Goal: Task Accomplishment & Management: Manage account settings

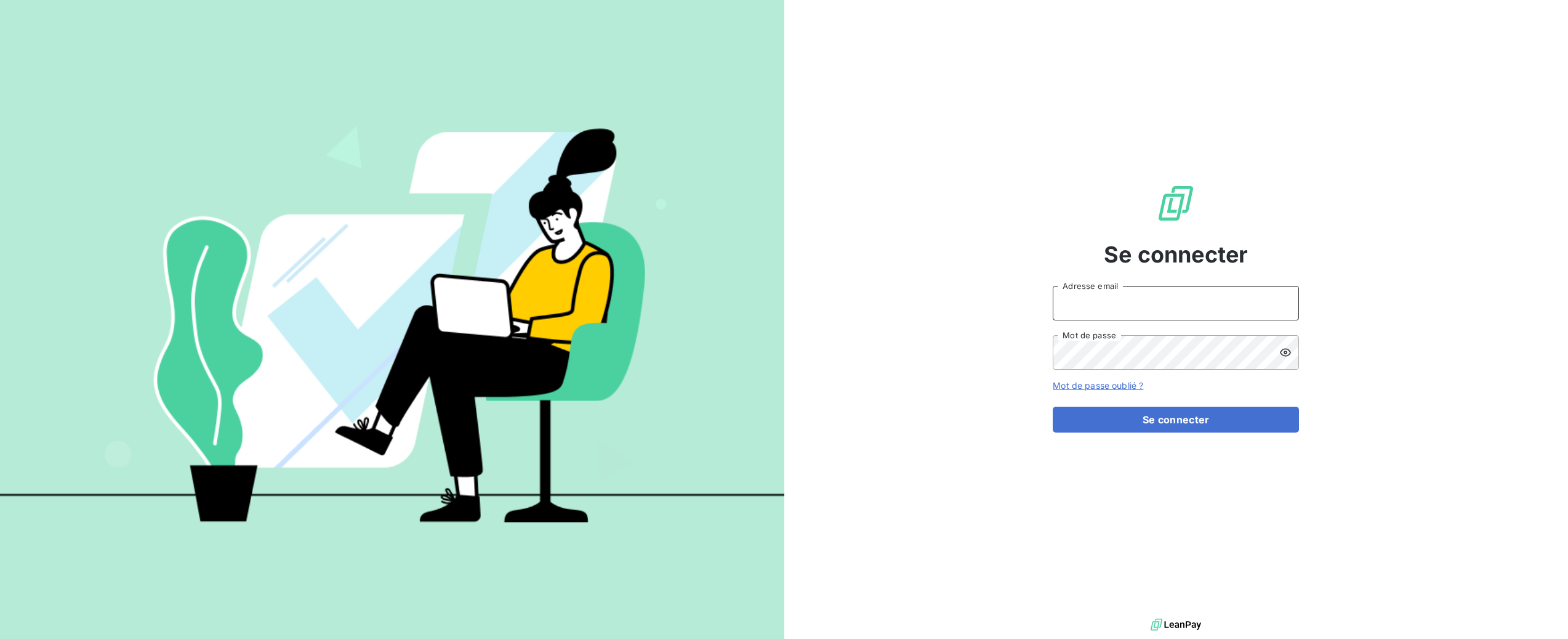
type input "[PERSON_NAME][EMAIL_ADDRESS][DOMAIN_NAME]"
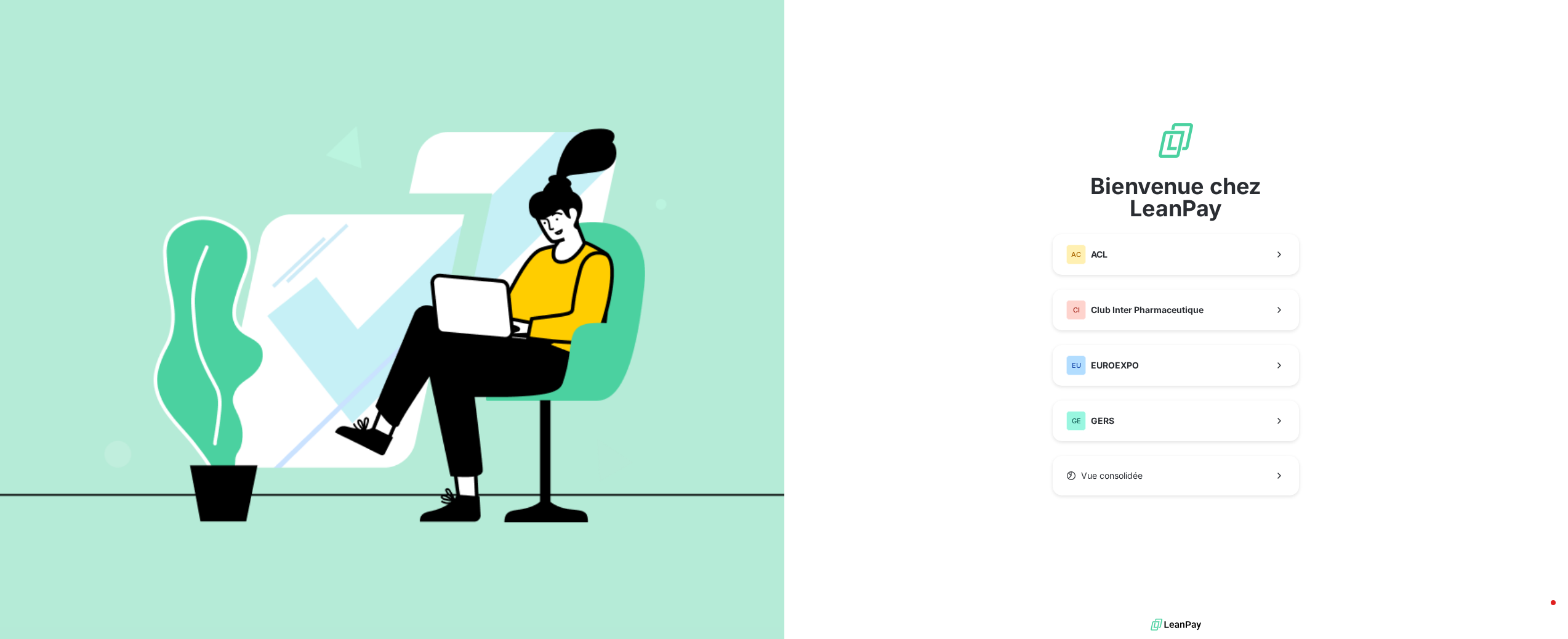
click at [1373, 389] on div "Bienvenue chez LeanPay AC ACL CI Club Inter Pharmaceutique EU EUROEXPO [PERSON_…" at bounding box center [1176, 307] width 784 height 616
click at [1254, 253] on button "AC ACL" at bounding box center [1175, 255] width 246 height 41
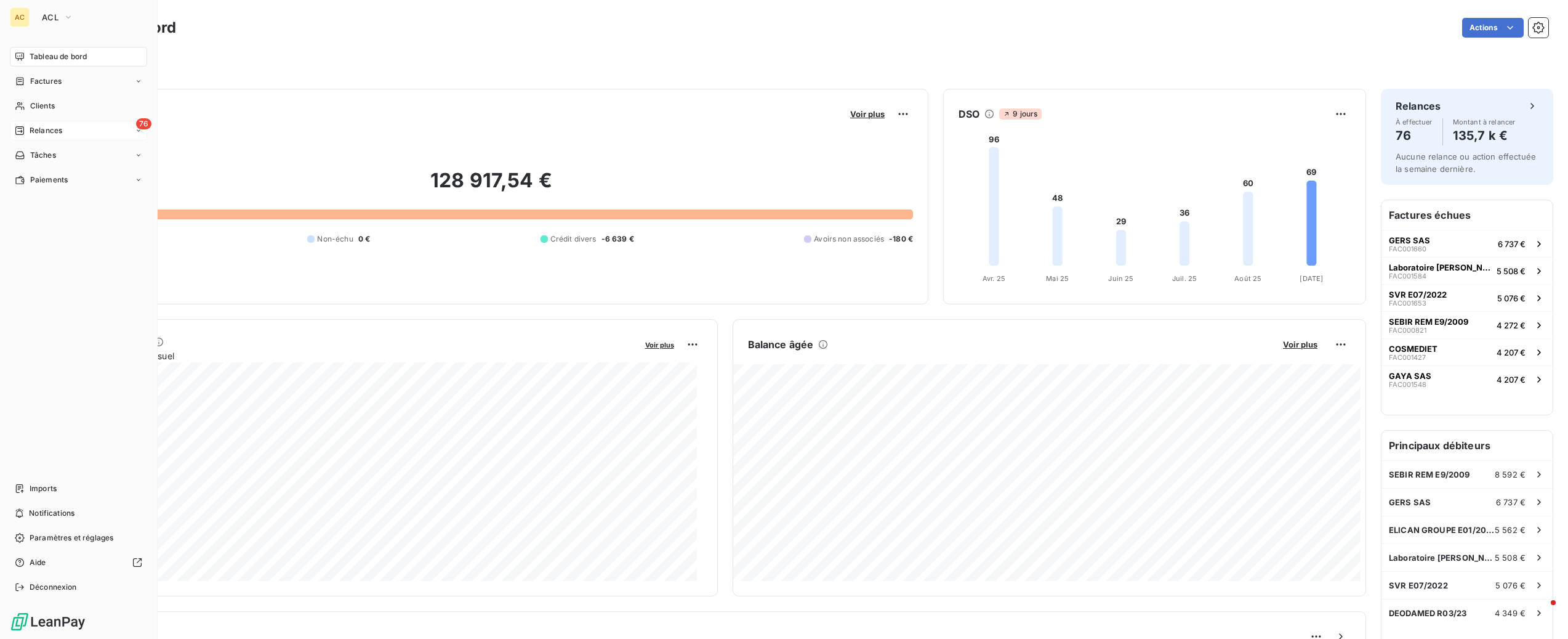
click at [51, 133] on span "Relances" at bounding box center [45, 130] width 32 height 11
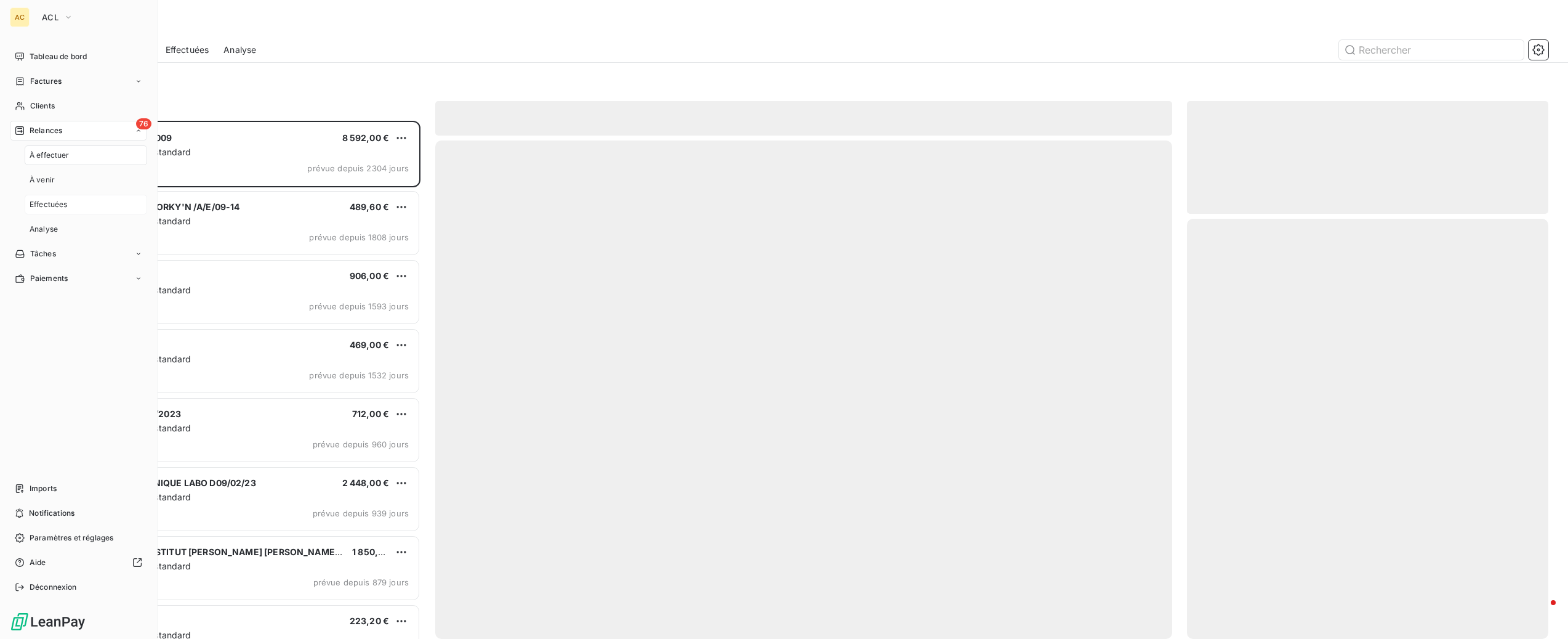
scroll to position [507, 351]
click at [57, 199] on span "Effectuées" at bounding box center [48, 204] width 38 height 11
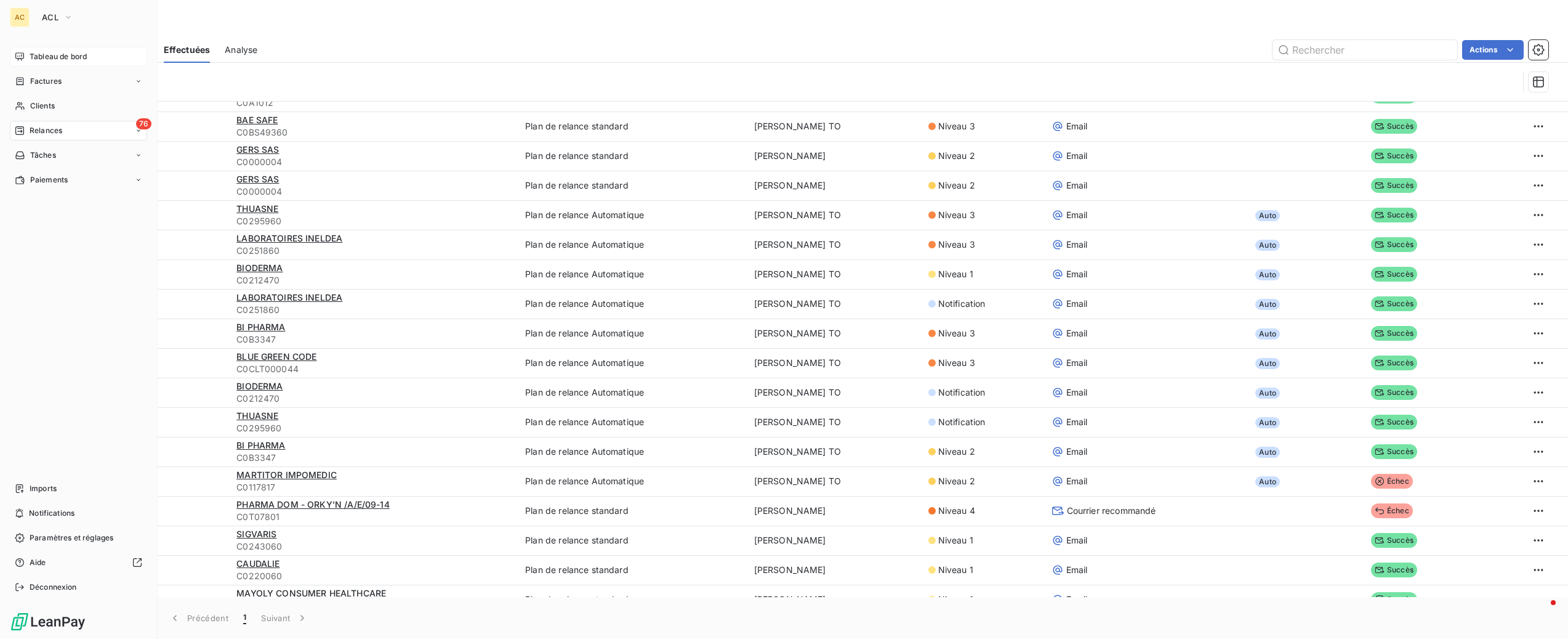
click at [30, 51] on span "Tableau de bord" at bounding box center [58, 56] width 58 height 11
